Goal: Information Seeking & Learning: Check status

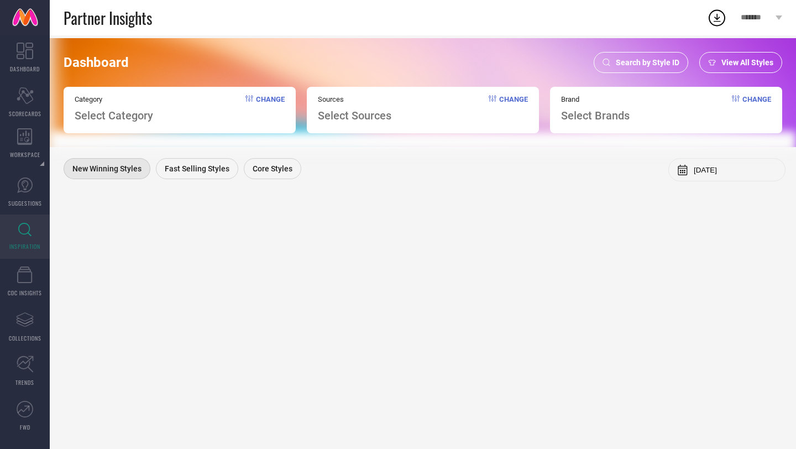
click at [637, 65] on span "Search by Style ID" at bounding box center [648, 62] width 64 height 9
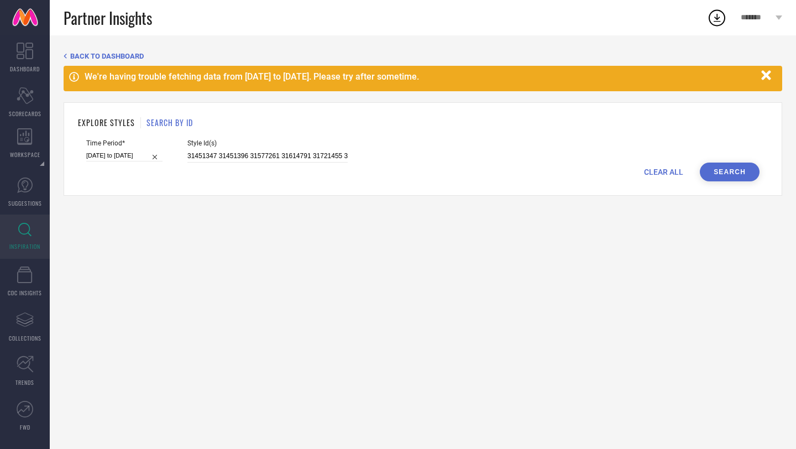
click at [305, 145] on span "Style Id(s)" at bounding box center [267, 143] width 160 height 8
click at [302, 153] on input "31451347 31451396 31577261 31614791 31721455 31721503 10046831 21440326 3137981…" at bounding box center [267, 156] width 160 height 13
paste input "27830474 23055444 27841508 28886594 25189524 29174614 28320348 27021078 2459701…"
type input "27830474 23055444 27841508 28886594 25189524 29174614 28320348 27021078 2459701…"
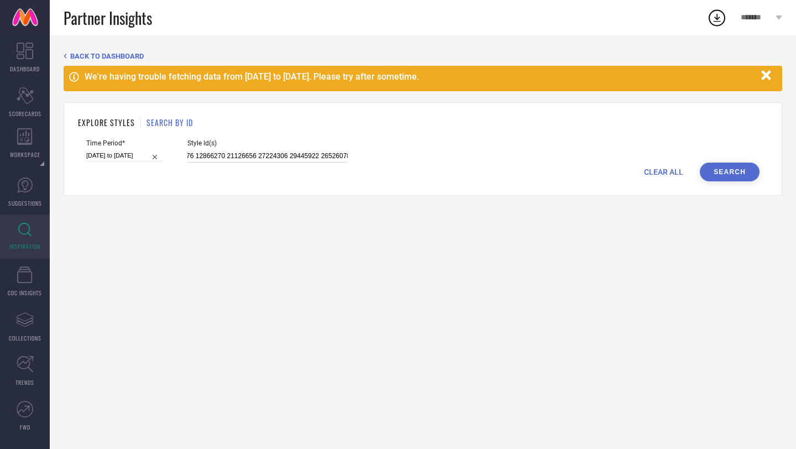
click at [122, 157] on input "[DATE] to [DATE]" at bounding box center [124, 156] width 76 height 12
select select "7"
select select "2025"
select select "8"
select select "2025"
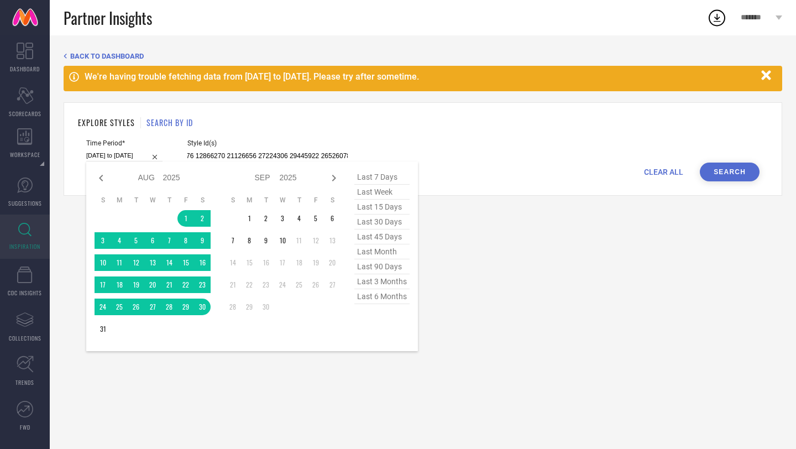
type input "27830474 23055444 27841508 28886594 25189524 29174614 28320348 27021078 2459701…"
click at [391, 270] on span "last 90 days" at bounding box center [381, 266] width 55 height 15
type input "[DATE] to [DATE]"
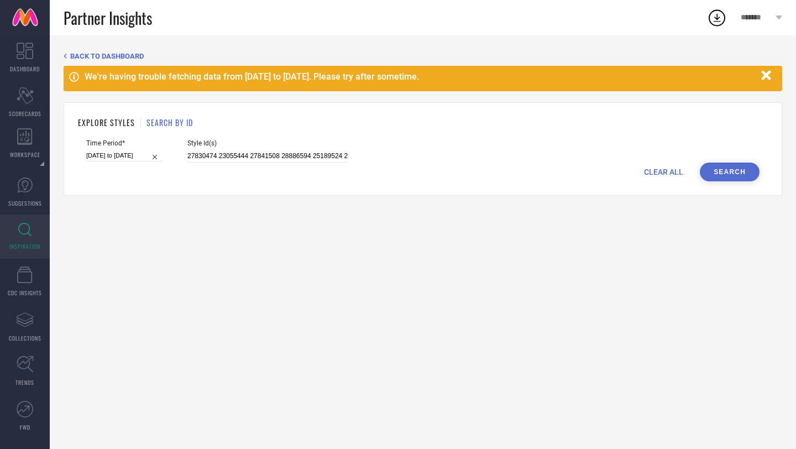
click at [724, 172] on button "Search" at bounding box center [730, 171] width 60 height 19
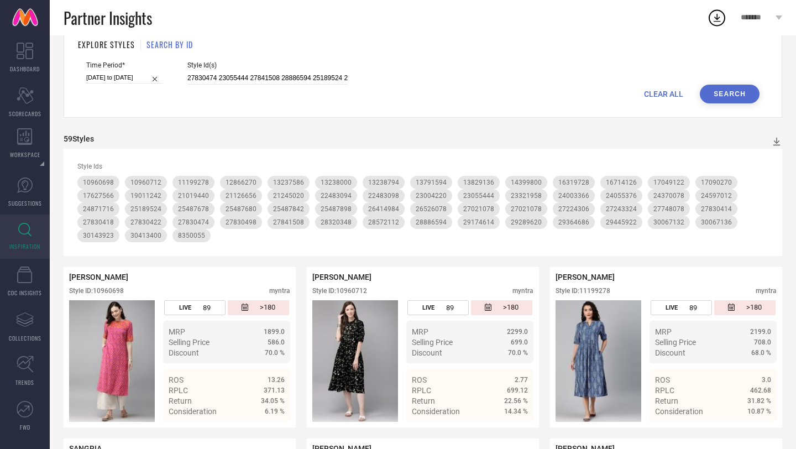
scroll to position [184, 0]
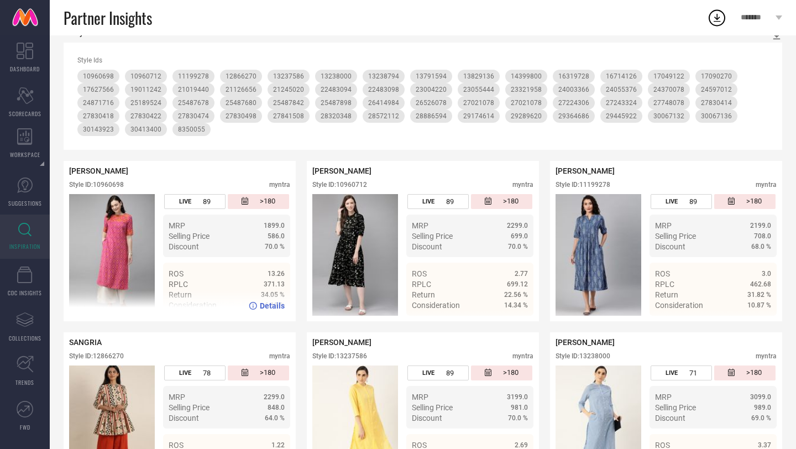
click at [269, 201] on span ">180" at bounding box center [267, 201] width 15 height 9
